Goal: Information Seeking & Learning: Learn about a topic

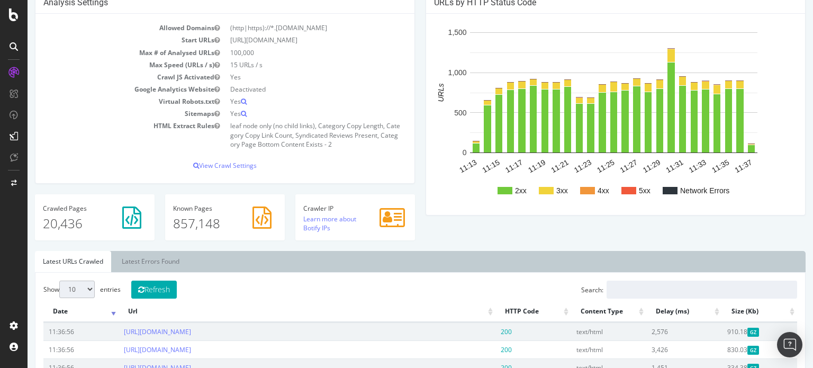
scroll to position [53, 0]
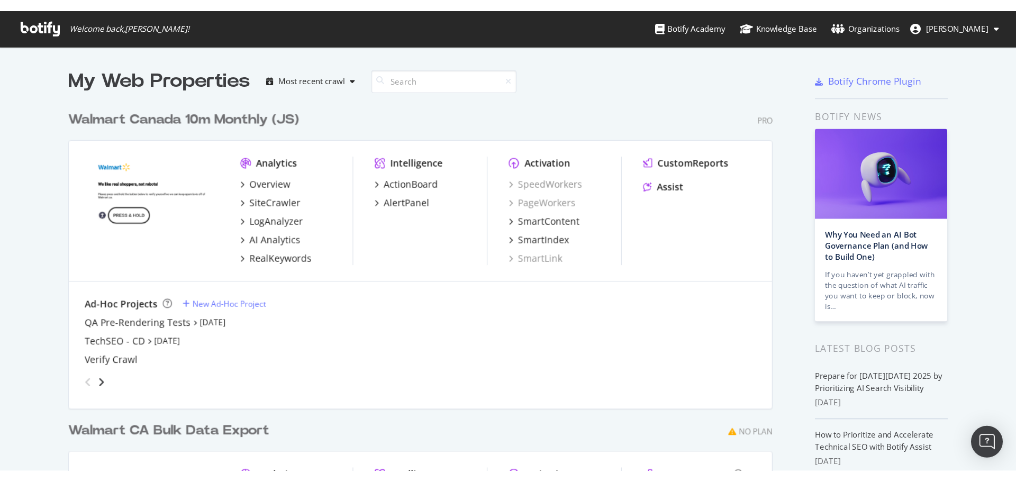
scroll to position [360, 796]
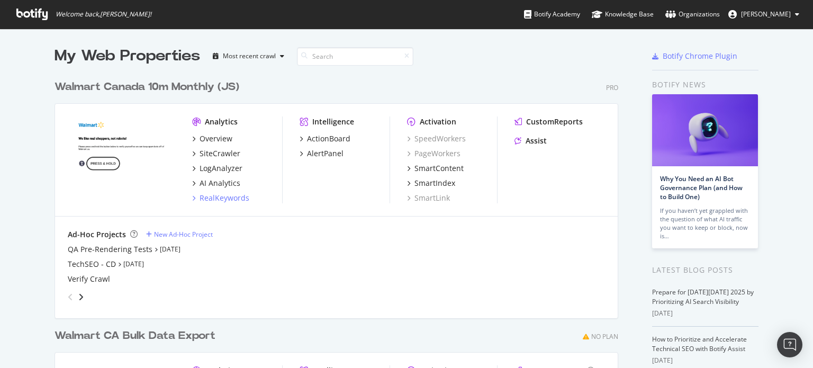
click at [216, 201] on div "RealKeywords" at bounding box center [224, 198] width 50 height 11
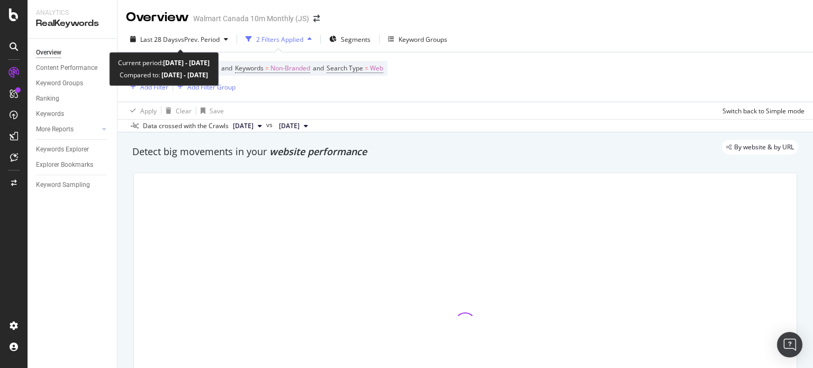
click at [176, 38] on span "Last 28 Days" at bounding box center [159, 39] width 38 height 9
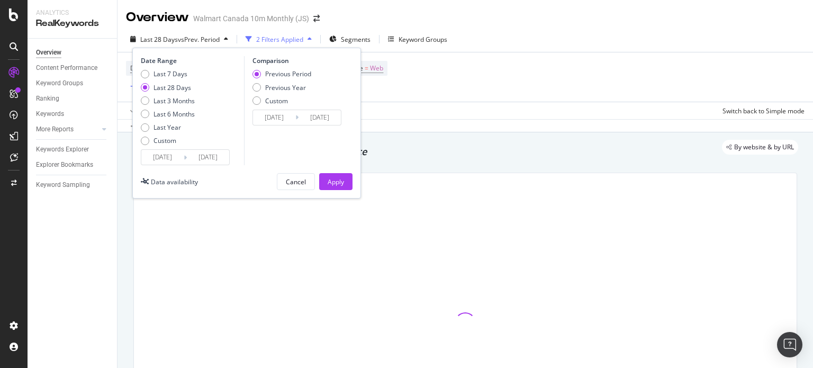
click at [163, 74] on div "Last 7 Days" at bounding box center [170, 73] width 34 height 9
type input "2025/09/23"
type input "2025/09/16"
type input "2025/09/22"
click at [339, 181] on div "Apply" at bounding box center [336, 181] width 16 height 9
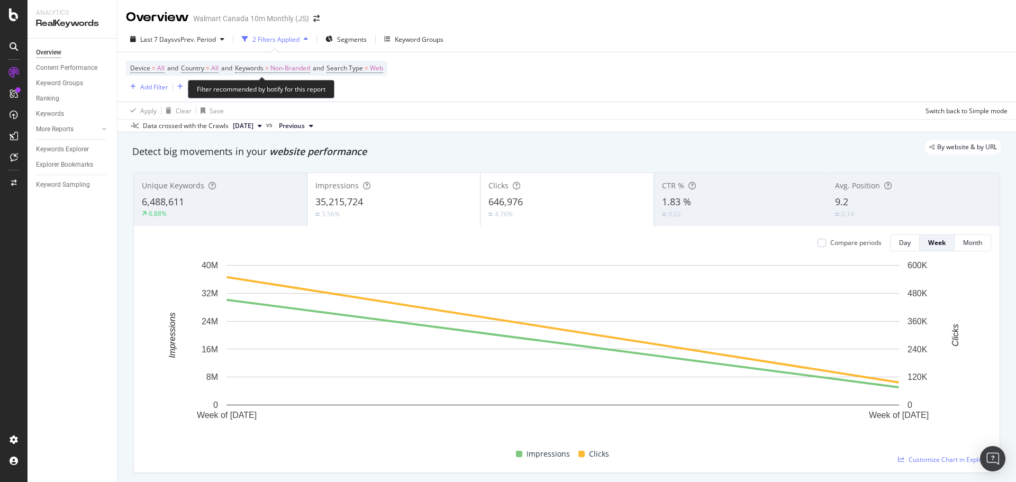
click at [305, 71] on span "Non-Branded" at bounding box center [290, 68] width 40 height 15
click at [267, 92] on span "Non-Branded" at bounding box center [272, 92] width 44 height 9
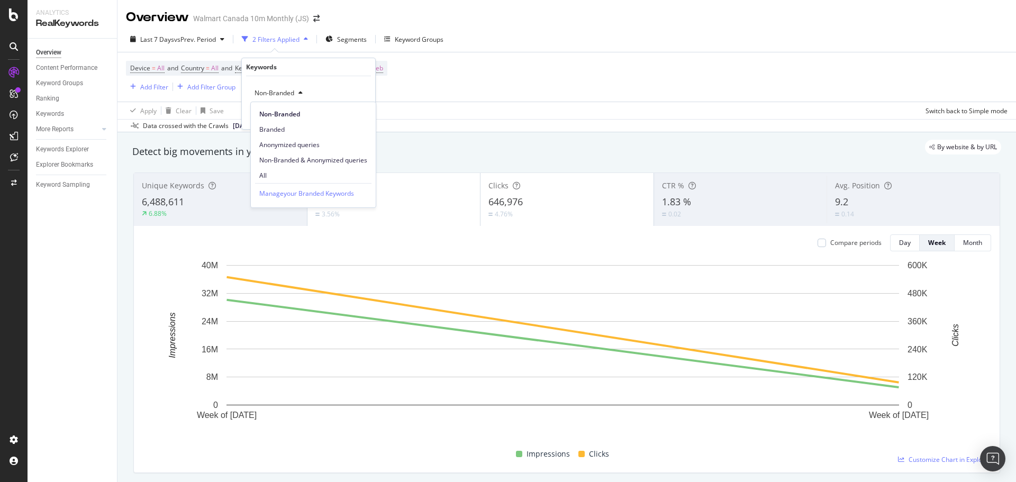
click at [280, 132] on span "Branded" at bounding box center [313, 130] width 108 height 10
drag, startPoint x: 353, startPoint y: 115, endPoint x: 370, endPoint y: 114, distance: 16.9
click at [354, 114] on div "Apply" at bounding box center [358, 115] width 16 height 9
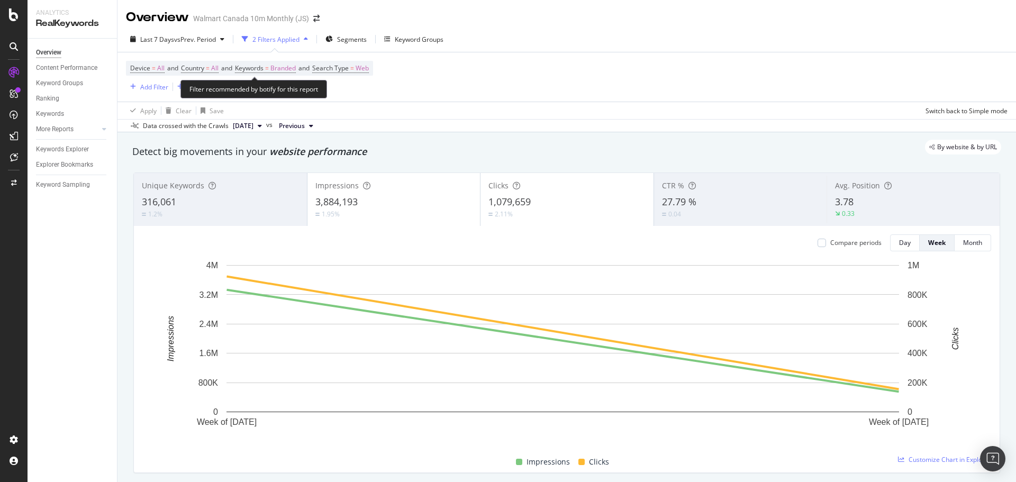
click at [296, 67] on span "Branded" at bounding box center [282, 68] width 25 height 15
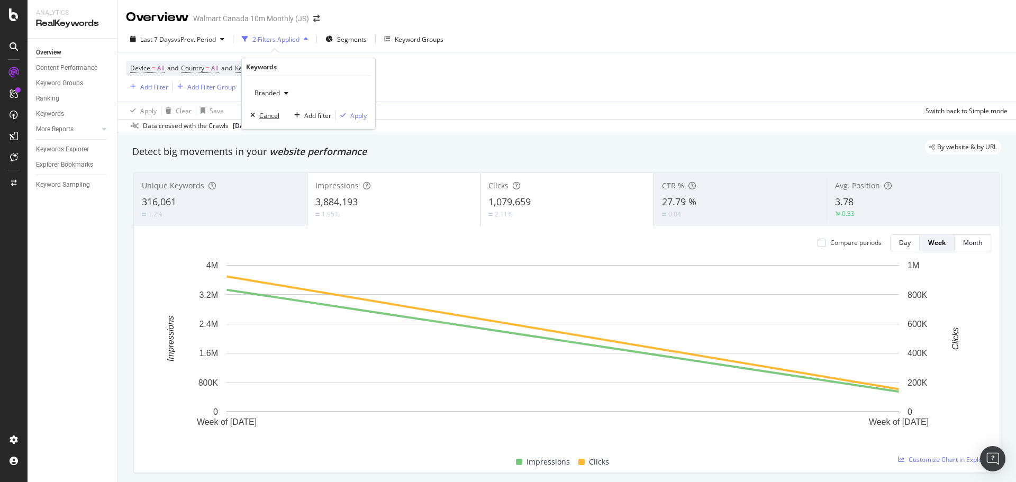
click at [267, 113] on div "Cancel" at bounding box center [269, 115] width 20 height 9
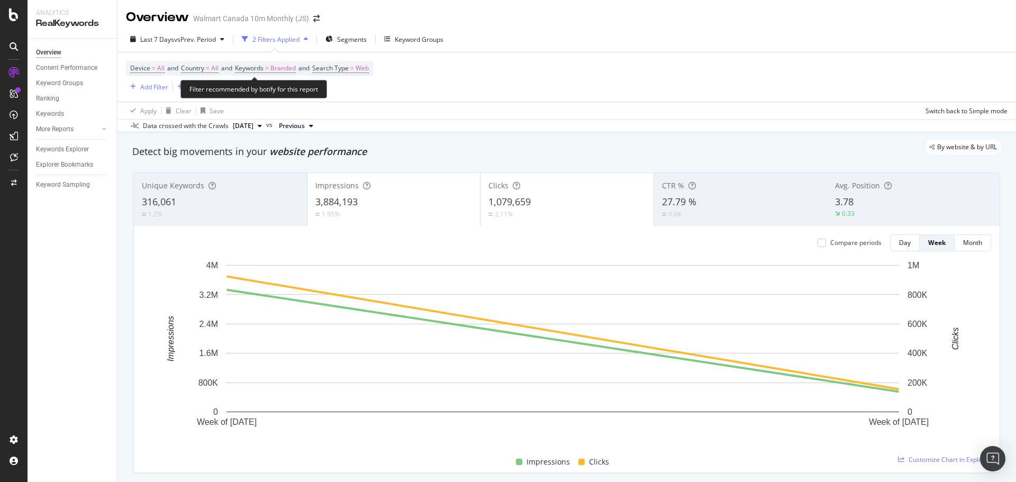
click at [278, 71] on span "Branded" at bounding box center [282, 68] width 25 height 15
click at [283, 89] on div "Branded" at bounding box center [271, 93] width 42 height 16
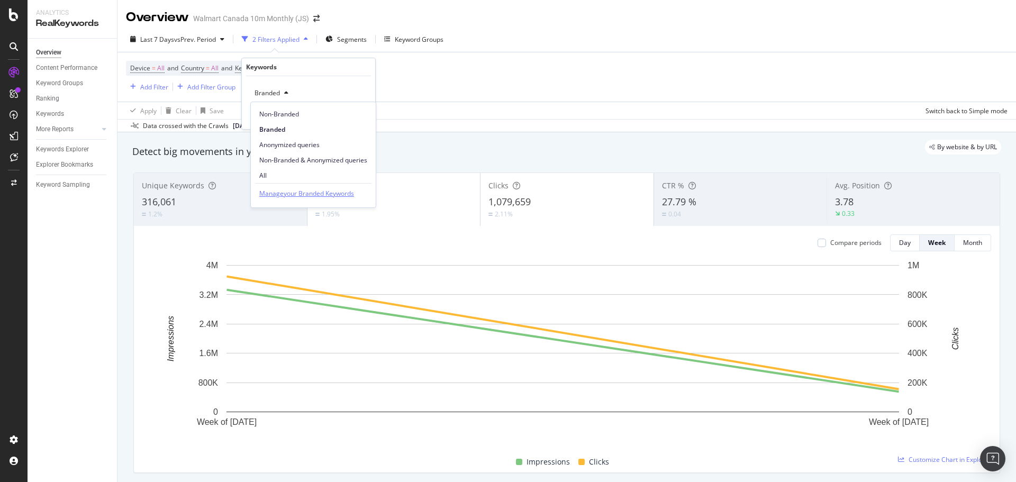
click at [293, 193] on div "Manage your Branded Keywords" at bounding box center [306, 193] width 95 height 11
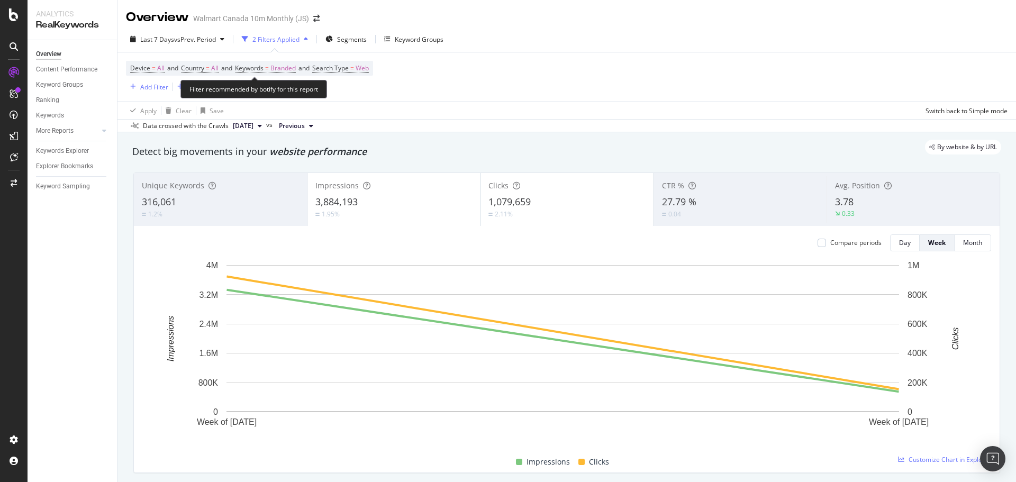
click at [138, 68] on span "Device" at bounding box center [140, 67] width 20 height 9
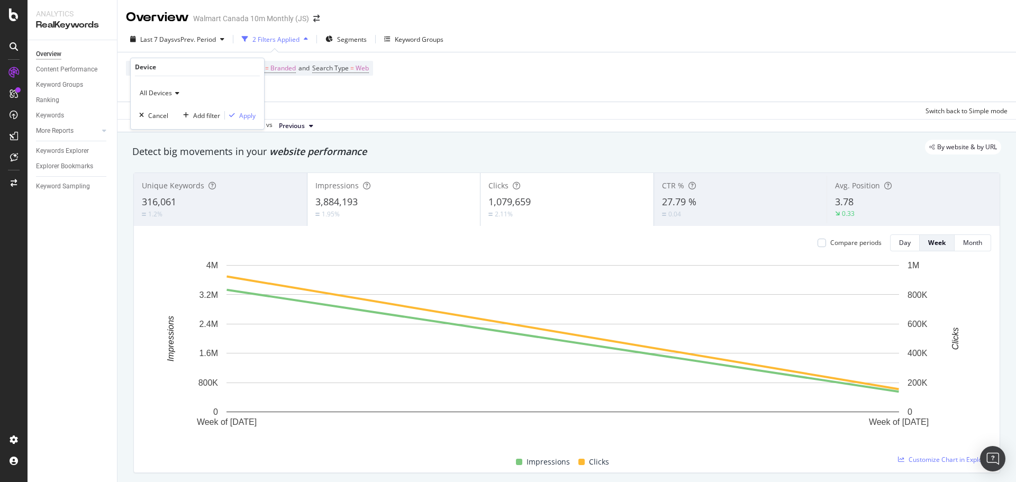
click at [169, 93] on span "All Devices" at bounding box center [156, 92] width 32 height 9
click at [156, 144] on span "Mobile" at bounding box center [154, 142] width 20 height 9
click at [243, 116] on div "Apply" at bounding box center [247, 115] width 16 height 9
click at [250, 126] on span "[DATE]" at bounding box center [243, 126] width 21 height 10
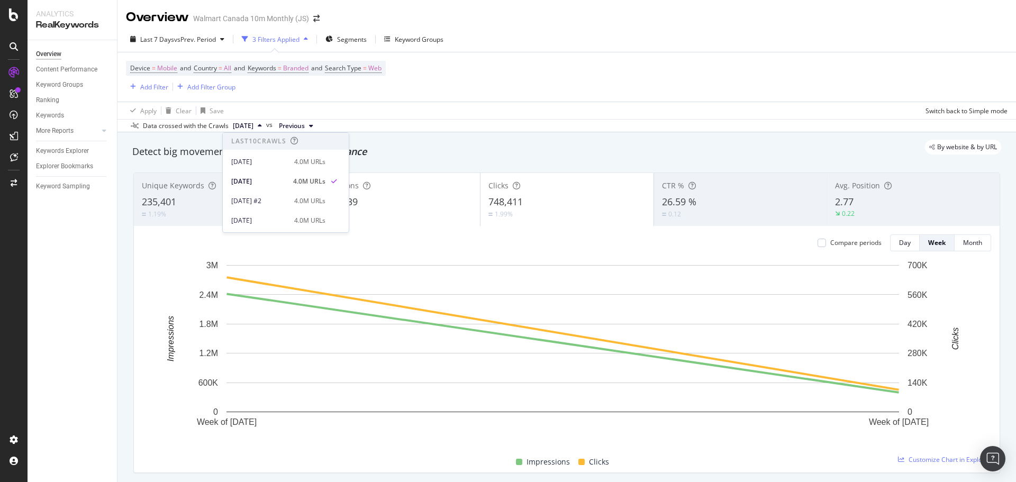
click at [253, 163] on div "[DATE]" at bounding box center [259, 162] width 57 height 10
click at [309, 123] on span "[DATE] #2" at bounding box center [294, 126] width 30 height 10
click at [323, 184] on div "[DATE]" at bounding box center [324, 182] width 57 height 10
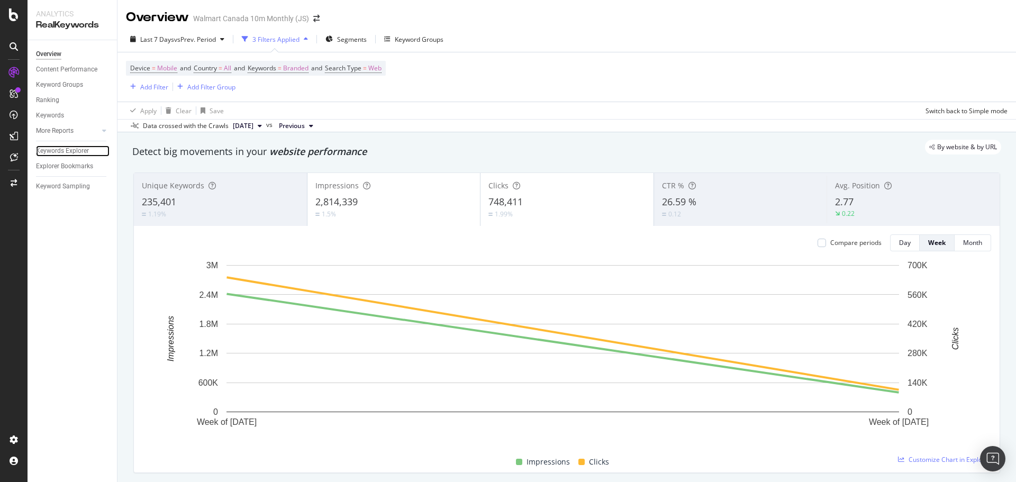
click at [47, 148] on div "Keywords Explorer" at bounding box center [62, 151] width 53 height 11
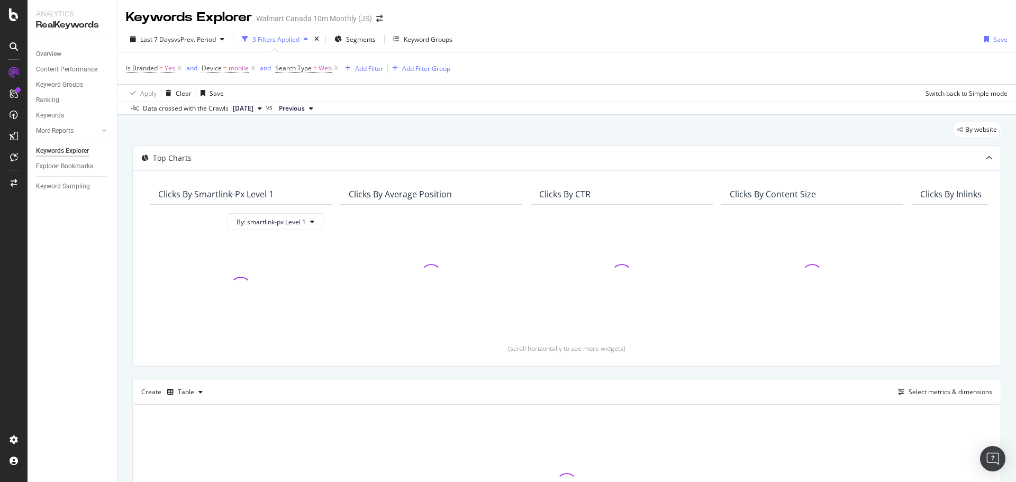
click at [177, 68] on icon at bounding box center [179, 68] width 9 height 11
click at [293, 74] on div "Add Filter" at bounding box center [286, 68] width 42 height 12
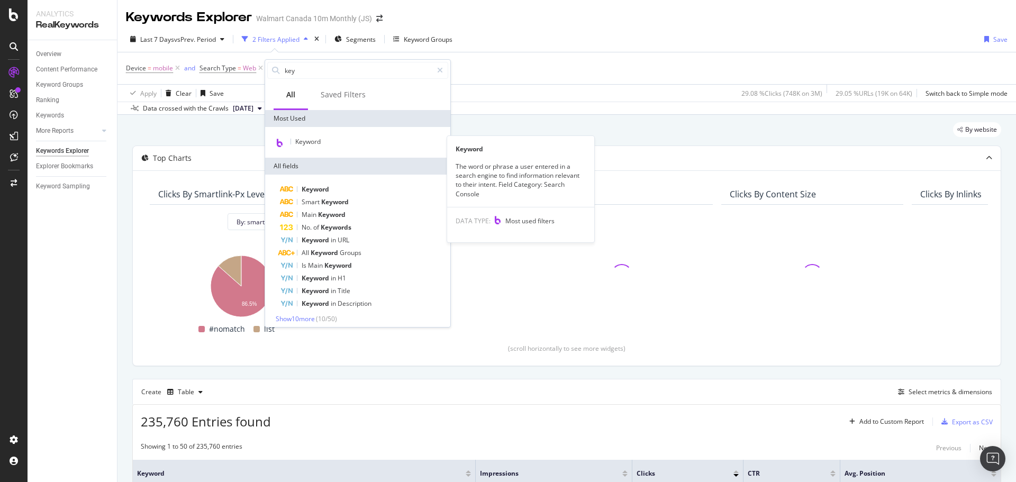
type input "key"
click at [330, 136] on div "Keyword" at bounding box center [357, 142] width 181 height 14
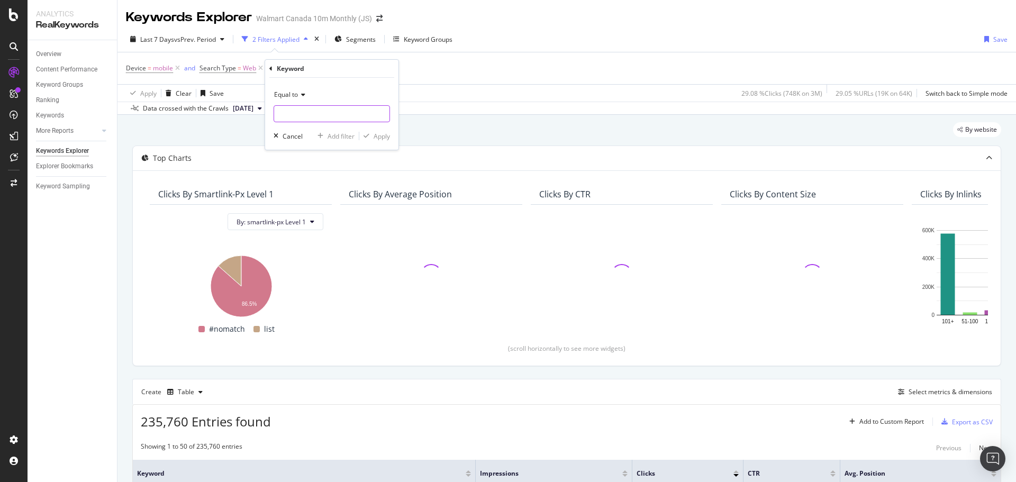
click at [325, 111] on input "text" at bounding box center [331, 113] width 115 height 17
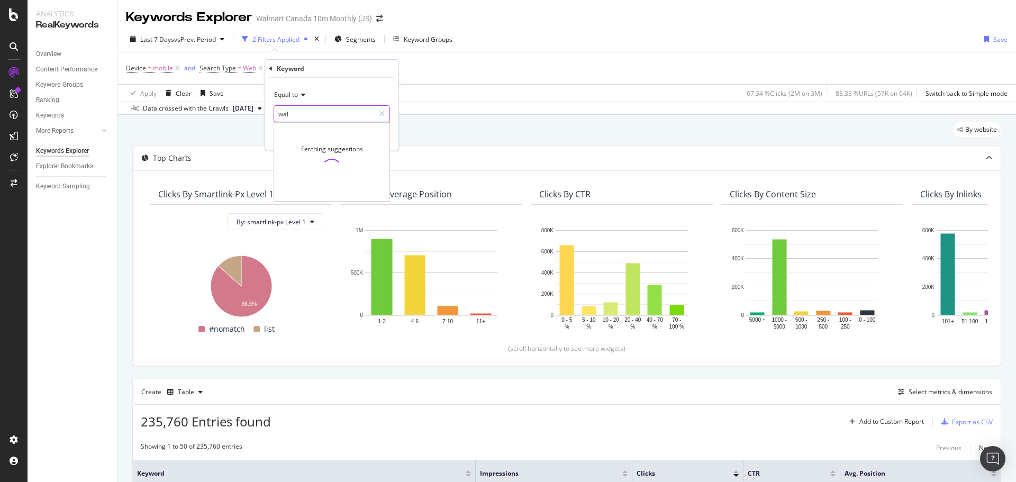
type input "wal"
click at [293, 94] on span "Equal to" at bounding box center [286, 94] width 24 height 9
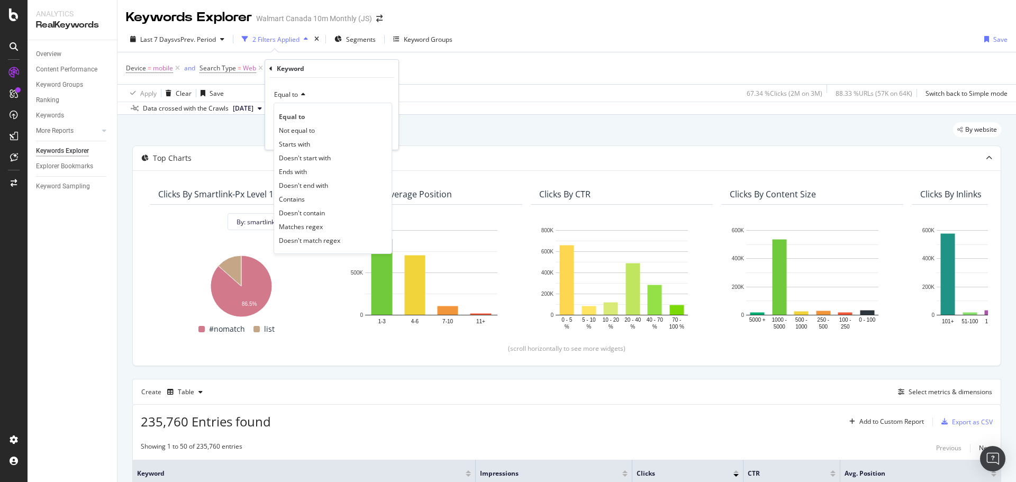
click at [302, 215] on span "Doesn't contain" at bounding box center [302, 212] width 46 height 9
click at [329, 104] on div "Doesn't contain" at bounding box center [332, 104] width 116 height 36
click at [338, 114] on input "text" at bounding box center [331, 113] width 115 height 17
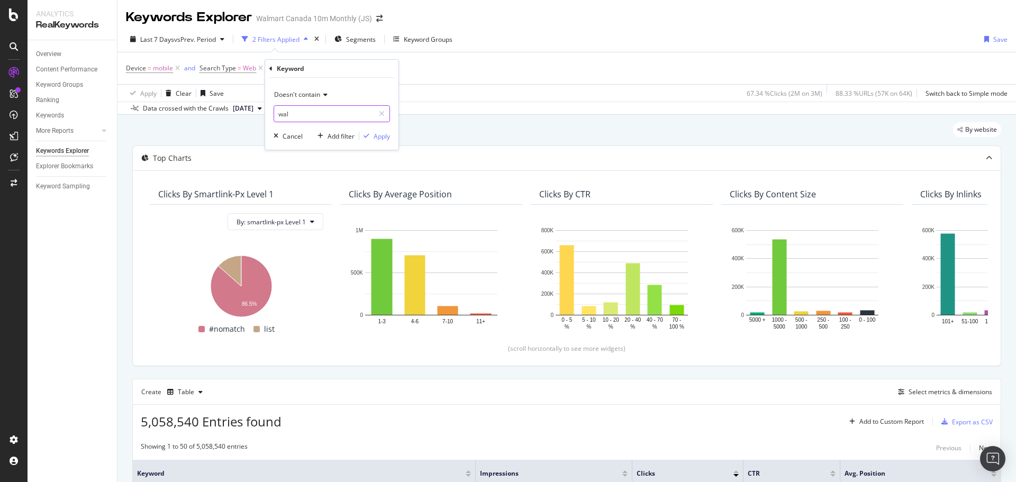
type input "wal"
click at [379, 140] on div "Apply" at bounding box center [382, 136] width 16 height 9
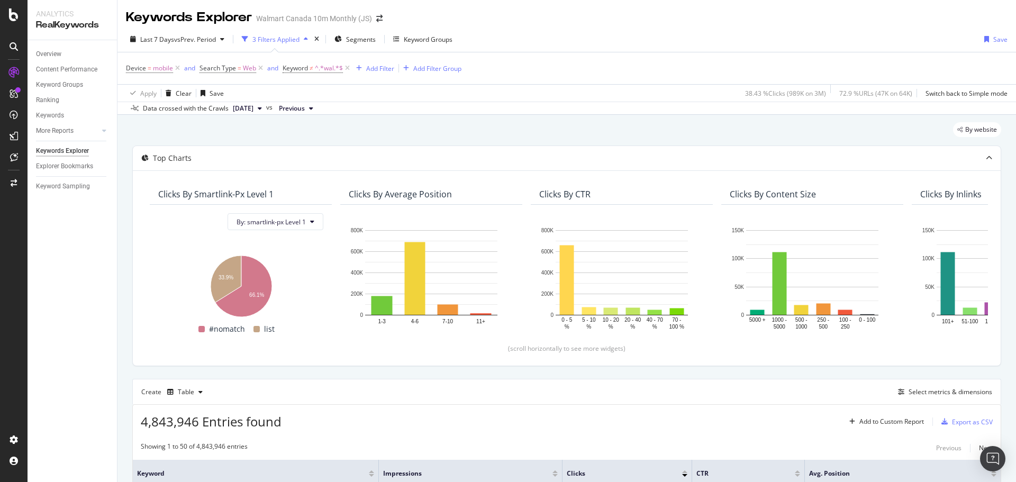
click at [303, 71] on span "Keyword" at bounding box center [295, 67] width 25 height 9
click at [308, 92] on span "Doesn't contain" at bounding box center [315, 92] width 46 height 9
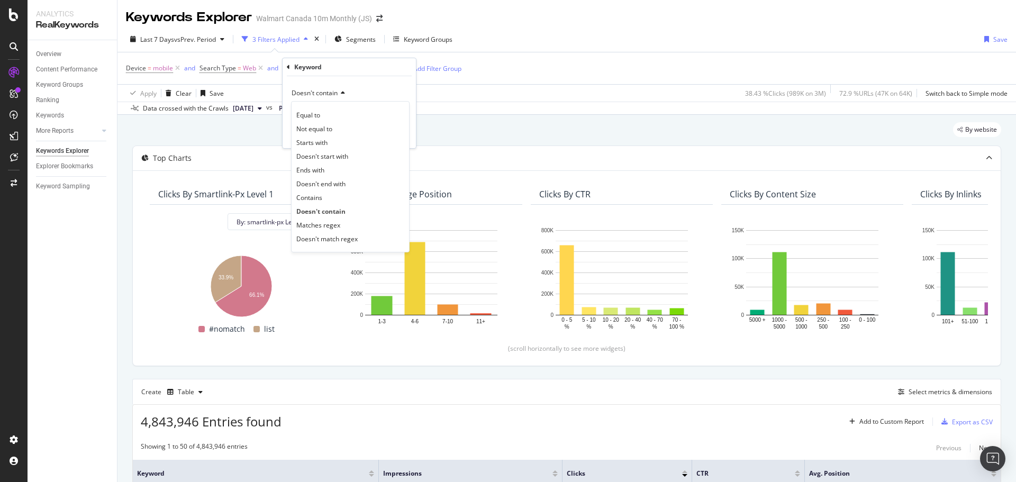
click at [323, 196] on div "Contains" at bounding box center [350, 197] width 113 height 14
click at [398, 133] on div "Apply" at bounding box center [399, 134] width 16 height 9
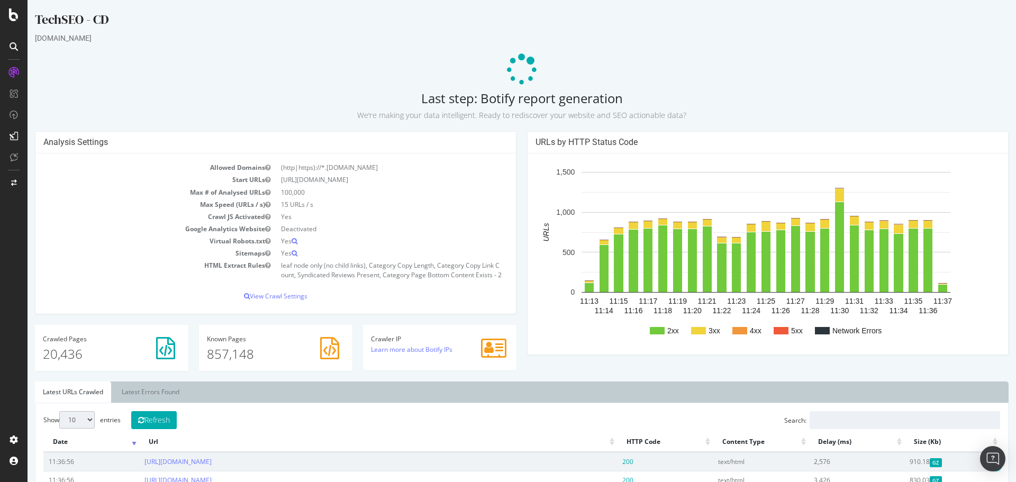
scroll to position [635, 0]
